Goal: Task Accomplishment & Management: Use online tool/utility

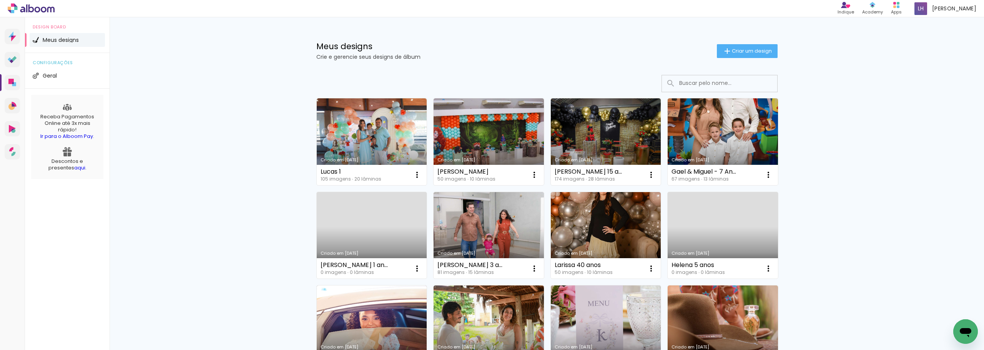
click at [707, 249] on link "Criado em [DATE]" at bounding box center [722, 235] width 110 height 87
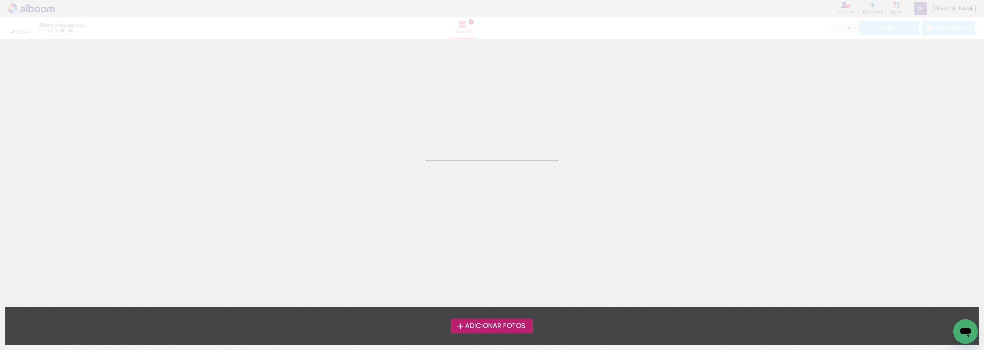
click at [707, 249] on neon-animated-pages "Confirmar Cancelar" at bounding box center [492, 194] width 984 height 311
